Goal: Book appointment/travel/reservation

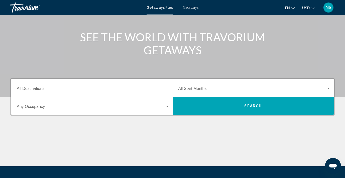
scroll to position [54, 0]
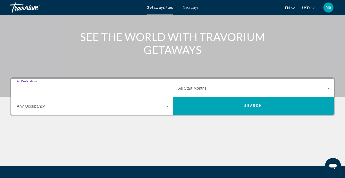
click at [41, 88] on input "Destination All Destinations" at bounding box center [93, 89] width 153 height 5
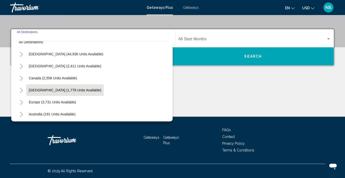
scroll to position [7, 0]
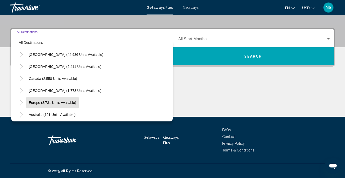
click at [60, 102] on span "Europe (3,731 units available)" at bounding box center [52, 103] width 47 height 4
type input "**********"
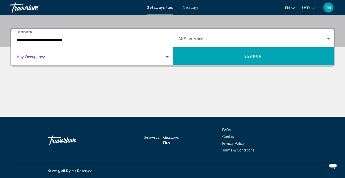
click at [70, 58] on span "Search widget" at bounding box center [91, 58] width 148 height 5
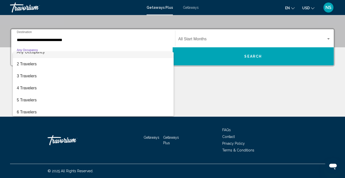
scroll to position [4, 0]
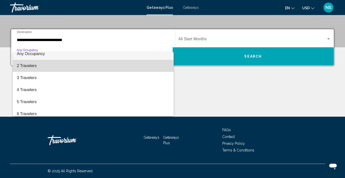
click at [39, 68] on span "2 Travelers" at bounding box center [93, 66] width 153 height 12
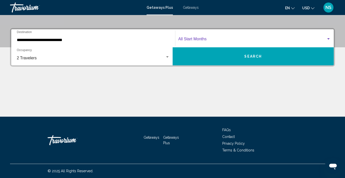
click at [197, 38] on span "Search widget" at bounding box center [252, 40] width 148 height 5
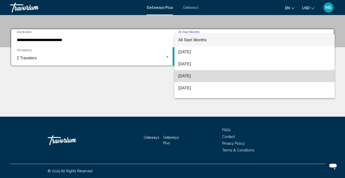
click at [201, 76] on span "[DATE]" at bounding box center [254, 76] width 152 height 12
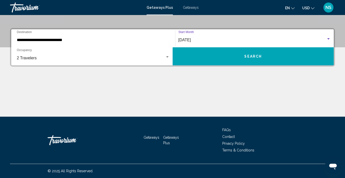
click at [230, 57] on button "Search" at bounding box center [252, 56] width 161 height 18
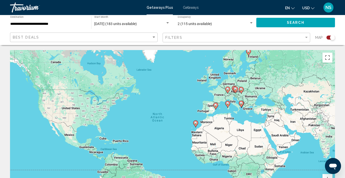
click at [129, 23] on span "[DATE] (183 units available)" at bounding box center [115, 24] width 43 height 4
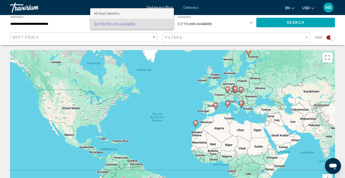
click at [159, 13] on span "All Start Months" at bounding box center [132, 13] width 76 height 11
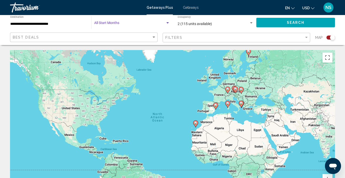
click at [168, 23] on div "Search widget" at bounding box center [167, 22] width 3 height 1
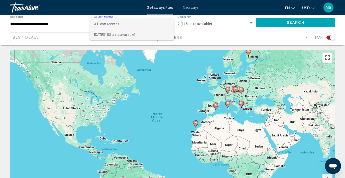
click at [141, 34] on span "[DATE] (183 units available)" at bounding box center [132, 34] width 76 height 11
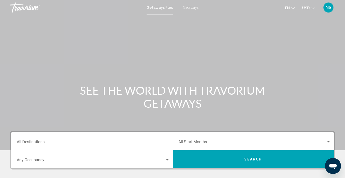
click at [58, 139] on div "Destination All Destinations" at bounding box center [93, 141] width 153 height 16
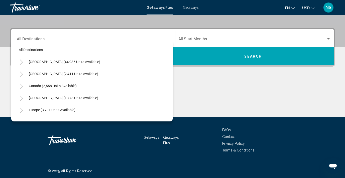
click at [93, 110] on div "Europe (3,731 units available)" at bounding box center [91, 110] width 151 height 12
click at [69, 110] on span "Europe (3,731 units available)" at bounding box center [52, 110] width 47 height 4
type input "**********"
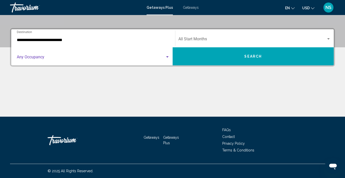
click at [100, 58] on span "Search widget" at bounding box center [91, 58] width 148 height 5
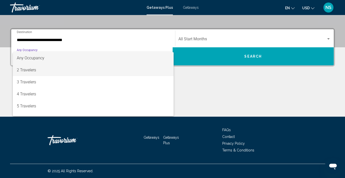
click at [64, 70] on span "2 Travelers" at bounding box center [93, 70] width 153 height 12
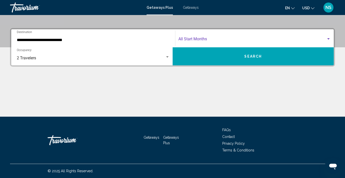
click at [197, 38] on span "Search widget" at bounding box center [252, 40] width 148 height 5
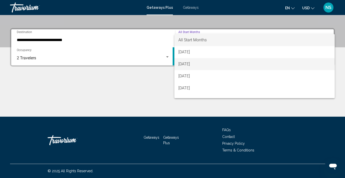
click at [206, 64] on span "[DATE]" at bounding box center [254, 64] width 152 height 12
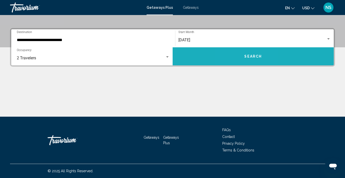
click at [242, 56] on button "Search" at bounding box center [252, 56] width 161 height 18
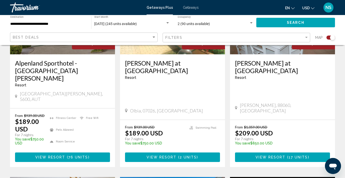
scroll to position [425, 0]
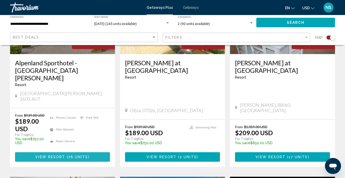
click at [74, 155] on span "76 units" at bounding box center [78, 157] width 20 height 4
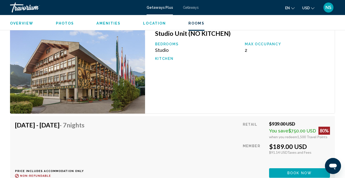
scroll to position [931, 0]
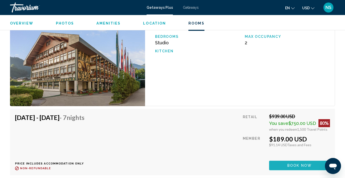
click at [298, 164] on span "Book now" at bounding box center [299, 166] width 24 height 4
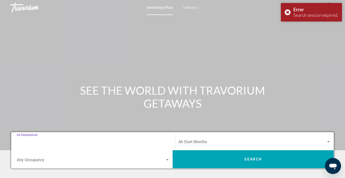
click at [65, 141] on input "Destination All Destinations" at bounding box center [93, 143] width 153 height 5
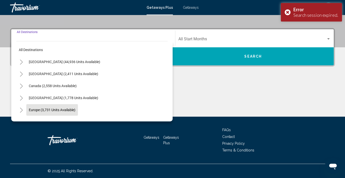
click at [73, 110] on span "Europe (3,731 units available)" at bounding box center [52, 110] width 47 height 4
type input "**********"
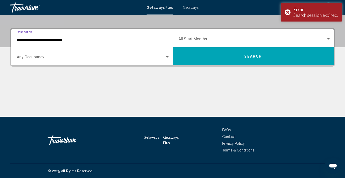
click at [70, 60] on span "Search widget" at bounding box center [91, 58] width 148 height 5
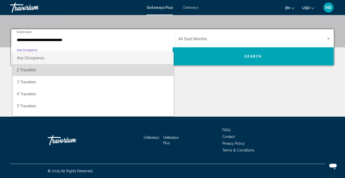
click at [56, 71] on span "2 Travelers" at bounding box center [93, 70] width 153 height 12
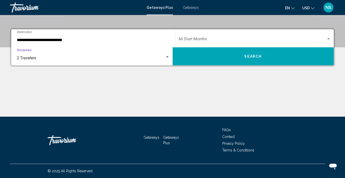
click at [218, 39] on span "Search widget" at bounding box center [252, 40] width 148 height 5
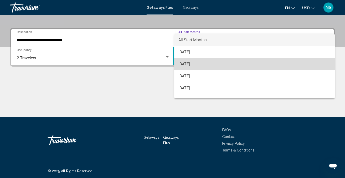
click at [208, 64] on span "[DATE]" at bounding box center [254, 64] width 152 height 12
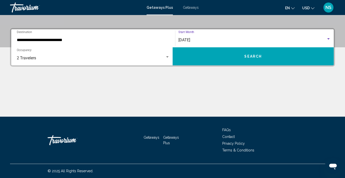
click at [252, 57] on span "Search" at bounding box center [253, 57] width 18 height 4
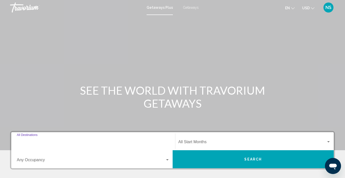
click at [41, 142] on input "Destination All Destinations" at bounding box center [93, 143] width 153 height 5
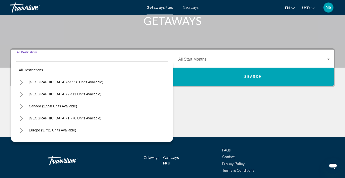
scroll to position [103, 0]
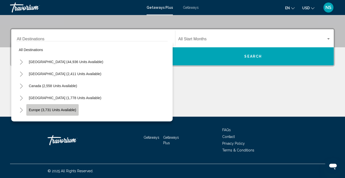
click at [65, 109] on span "Europe (3,731 units available)" at bounding box center [52, 110] width 47 height 4
type input "**********"
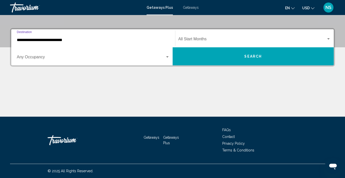
click at [100, 60] on span "Search widget" at bounding box center [91, 58] width 148 height 5
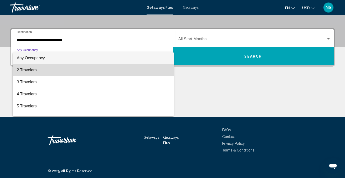
click at [77, 71] on span "2 Travelers" at bounding box center [93, 70] width 153 height 12
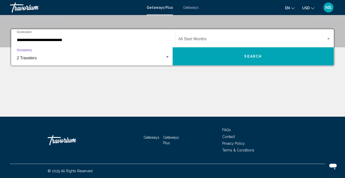
click at [217, 40] on span "Search widget" at bounding box center [252, 40] width 148 height 5
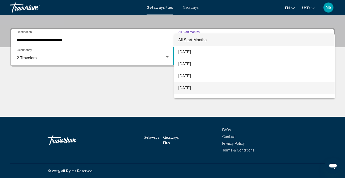
click at [195, 89] on span "[DATE]" at bounding box center [254, 88] width 152 height 12
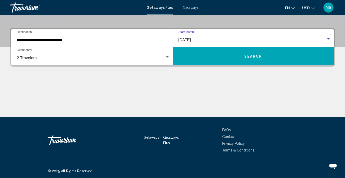
click at [232, 61] on button "Search" at bounding box center [252, 56] width 161 height 18
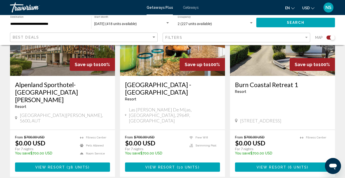
scroll to position [227, 0]
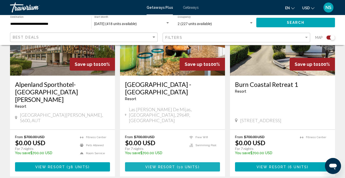
click at [172, 165] on span "View Resort" at bounding box center [160, 167] width 30 height 4
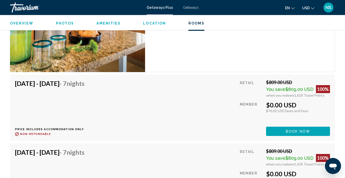
scroll to position [1037, 0]
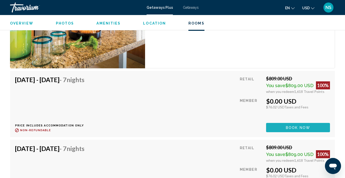
click at [297, 128] on span "Book now" at bounding box center [298, 128] width 24 height 4
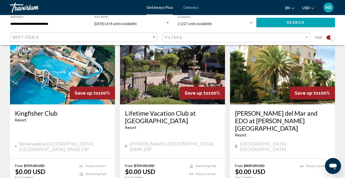
scroll to position [593, 0]
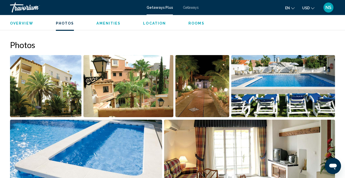
scroll to position [304, 0]
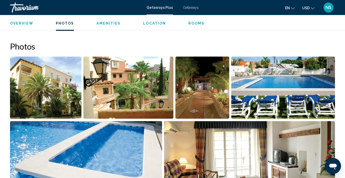
click at [49, 79] on img "Open full-screen image slider" at bounding box center [45, 88] width 71 height 62
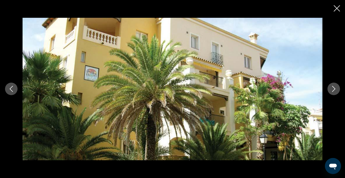
click at [334, 88] on icon "Next image" at bounding box center [333, 89] width 6 height 6
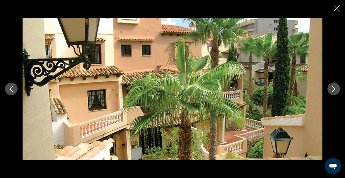
click at [334, 88] on icon "Next image" at bounding box center [333, 89] width 3 height 6
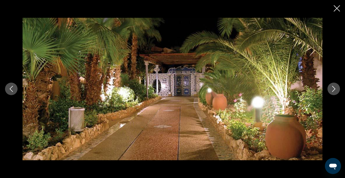
click at [334, 88] on icon "Next image" at bounding box center [333, 89] width 3 height 6
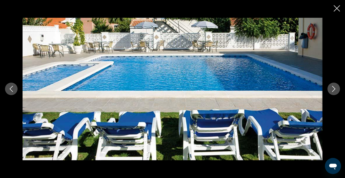
click at [334, 88] on icon "Next image" at bounding box center [333, 89] width 3 height 6
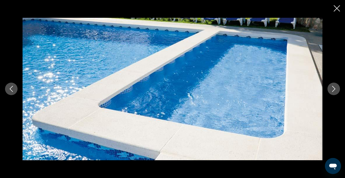
click at [334, 88] on icon "Next image" at bounding box center [333, 89] width 3 height 6
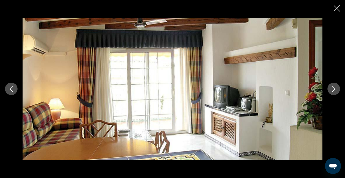
click at [334, 88] on icon "Next image" at bounding box center [333, 89] width 3 height 6
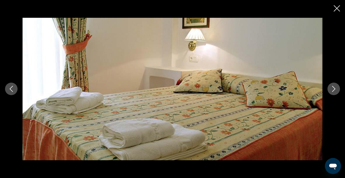
click at [334, 88] on icon "Next image" at bounding box center [333, 89] width 3 height 6
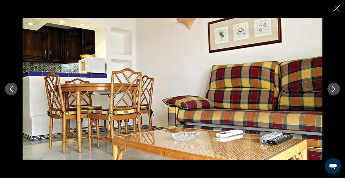
click at [334, 88] on icon "Next image" at bounding box center [333, 89] width 3 height 6
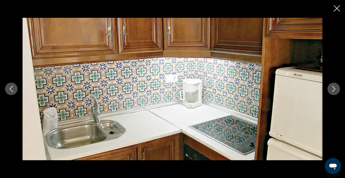
click at [334, 88] on icon "Next image" at bounding box center [333, 89] width 3 height 6
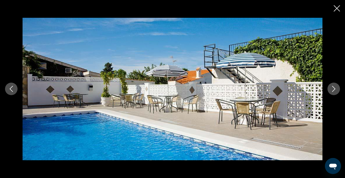
click at [334, 88] on icon "Next image" at bounding box center [333, 89] width 3 height 6
